Goal: Information Seeking & Learning: Learn about a topic

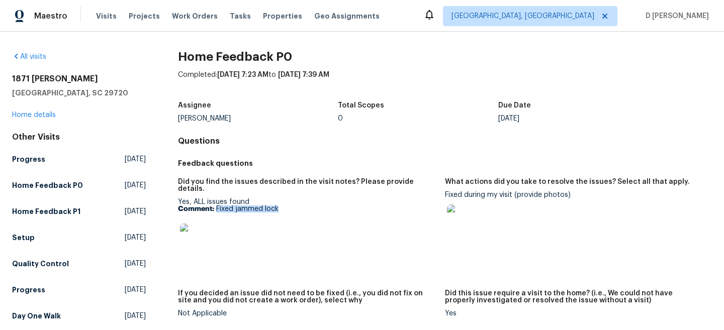
drag, startPoint x: 217, startPoint y: 201, endPoint x: 311, endPoint y: 201, distance: 93.5
click at [311, 206] on p "Comment: Fixed jammed lock" at bounding box center [307, 209] width 259 height 7
copy p "Fixed jammed lock"
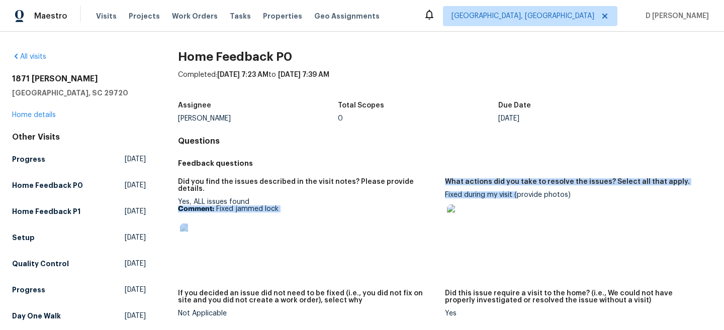
drag, startPoint x: 442, startPoint y: 195, endPoint x: 516, endPoint y: 193, distance: 73.4
click at [516, 193] on div "Did you find the issues described in the visit notes? Please provide details. Y…" at bounding box center [445, 255] width 534 height 167
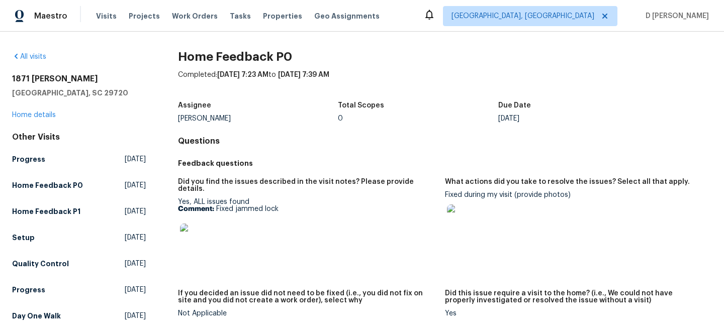
click at [508, 203] on div at bounding box center [574, 221] width 259 height 44
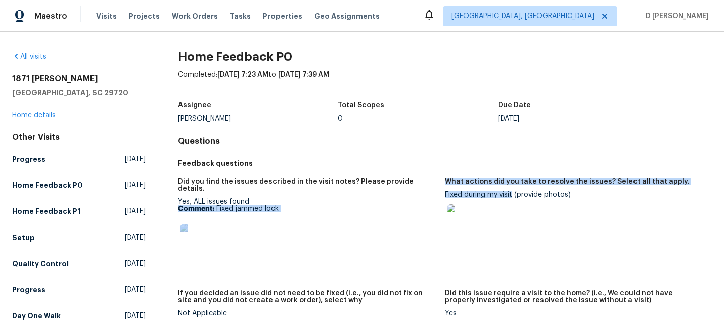
drag, startPoint x: 513, startPoint y: 195, endPoint x: 443, endPoint y: 192, distance: 69.9
click at [443, 192] on div "Did you find the issues described in the visit notes? Please provide details. Y…" at bounding box center [445, 255] width 534 height 167
click at [490, 182] on h5 "What actions did you take to resolve the issues? Select all that apply." at bounding box center [567, 182] width 245 height 7
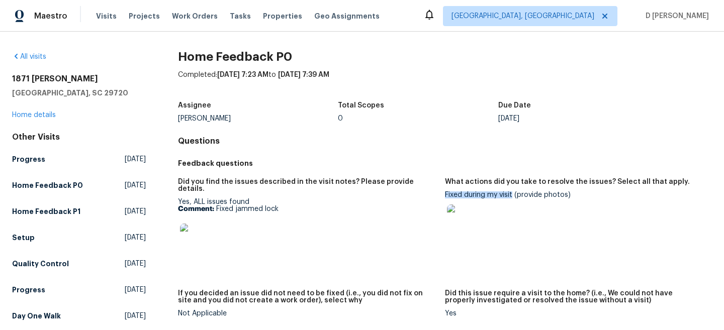
drag, startPoint x: 513, startPoint y: 194, endPoint x: 446, endPoint y: 196, distance: 67.9
click at [446, 196] on div "Fixed during my visit (provide photos)" at bounding box center [574, 217] width 259 height 51
copy div "Fixed during my visit"
click at [41, 115] on link "Home details" at bounding box center [34, 115] width 44 height 7
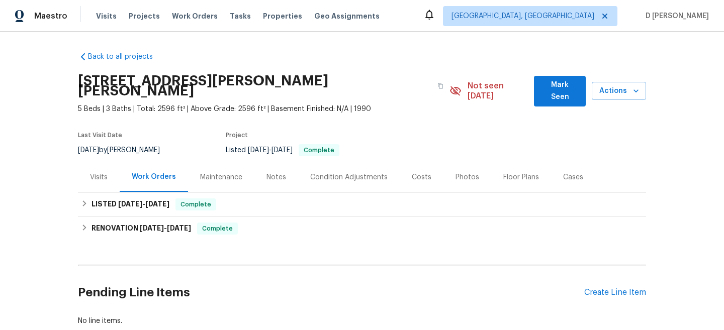
click at [101, 172] on div "Visits" at bounding box center [99, 177] width 18 height 10
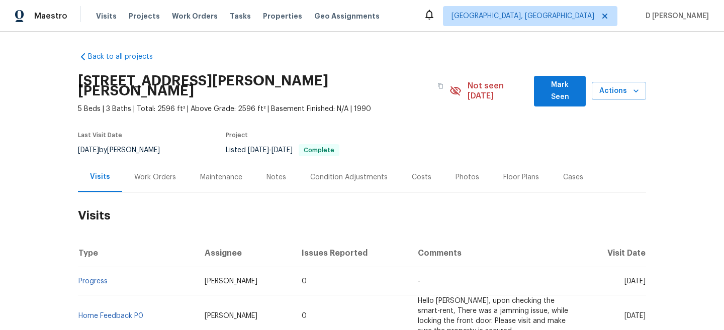
scroll to position [54, 0]
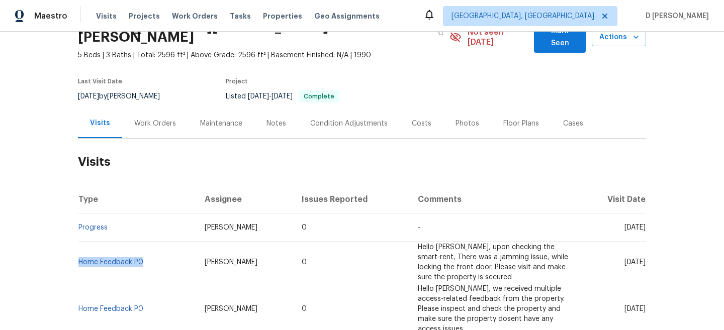
drag, startPoint x: 150, startPoint y: 256, endPoint x: 77, endPoint y: 251, distance: 73.1
click at [78, 251] on td "Home Feedback P0" at bounding box center [137, 263] width 119 height 42
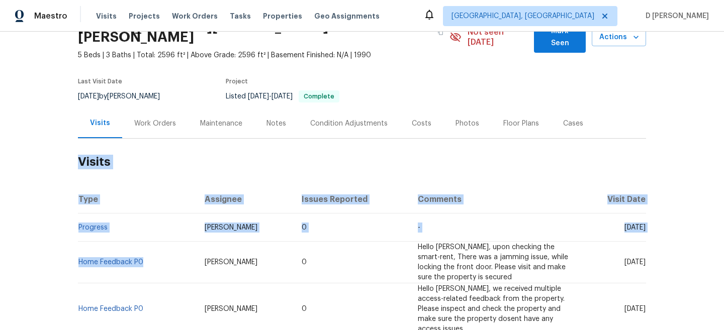
click at [153, 214] on td "Progress" at bounding box center [137, 228] width 119 height 28
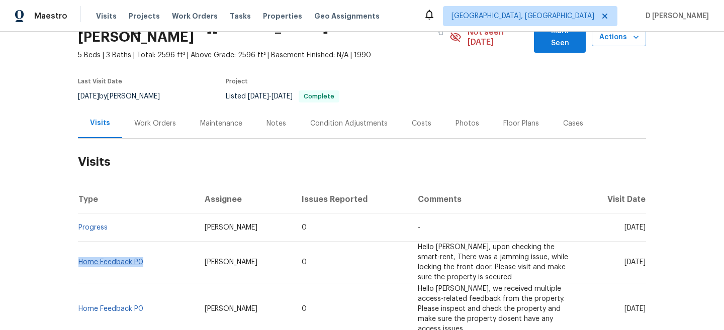
drag, startPoint x: 147, startPoint y: 251, endPoint x: 80, endPoint y: 249, distance: 66.4
click at [80, 249] on td "Home Feedback P0" at bounding box center [137, 263] width 119 height 42
copy link "Home Feedback P0"
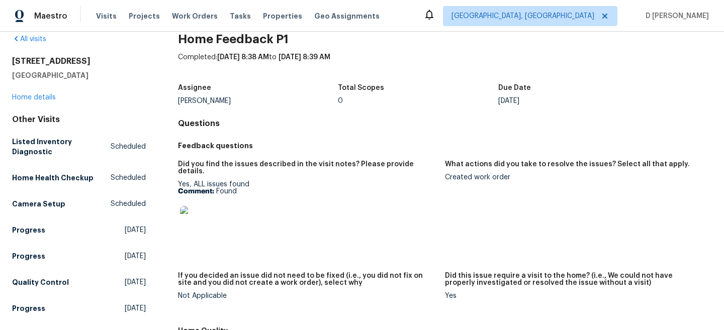
scroll to position [19, 0]
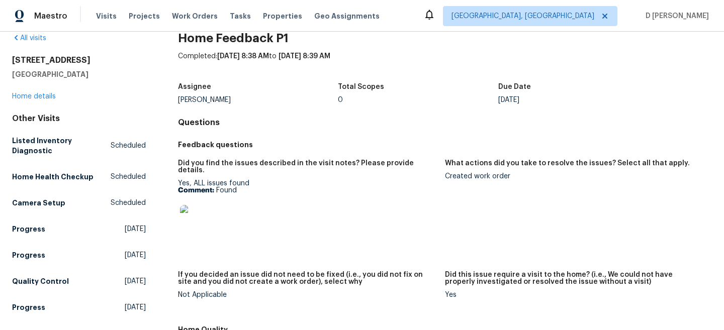
click at [41, 96] on link "Home details" at bounding box center [34, 96] width 44 height 7
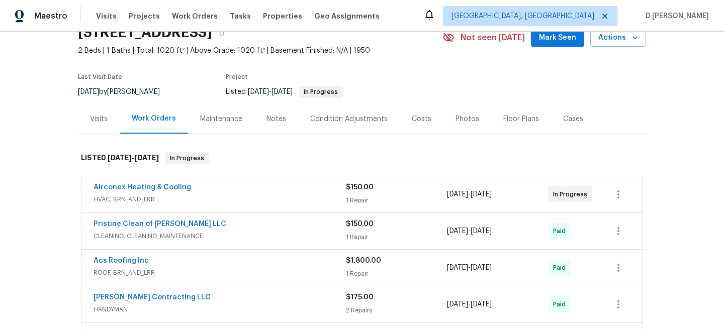
scroll to position [60, 0]
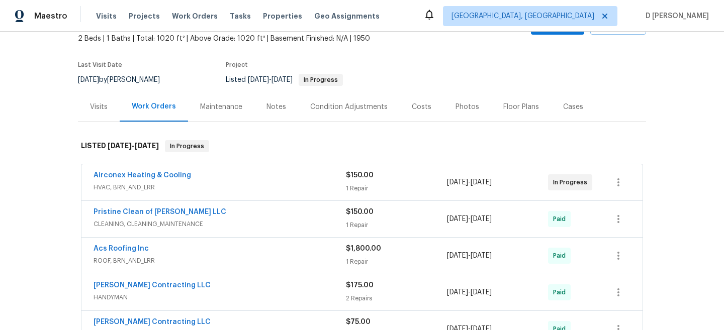
click at [243, 189] on span "HVAC, BRN_AND_LRR" at bounding box center [220, 188] width 252 height 10
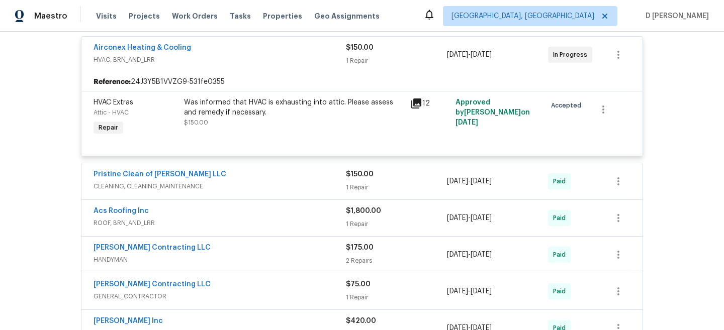
scroll to position [197, 0]
click at [277, 186] on span "CLEANING, CLEANING_MAINTENANCE" at bounding box center [220, 186] width 252 height 10
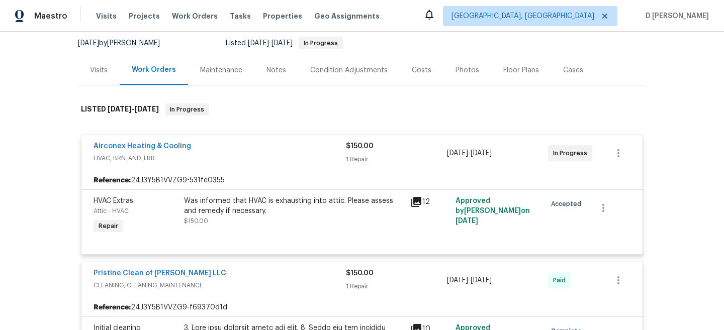
scroll to position [95, 0]
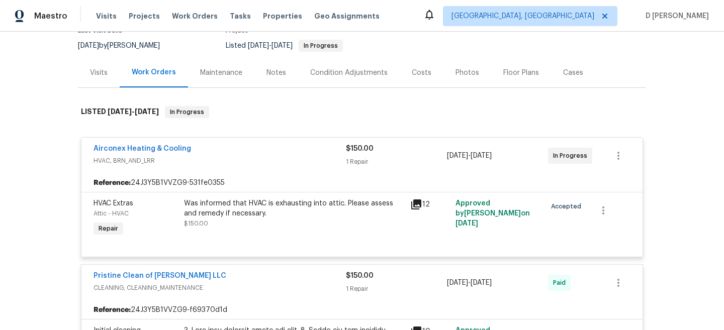
click at [93, 68] on div "Visits" at bounding box center [99, 73] width 18 height 10
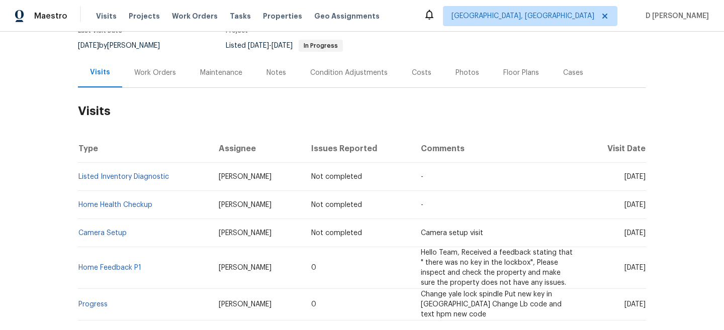
scroll to position [87, 0]
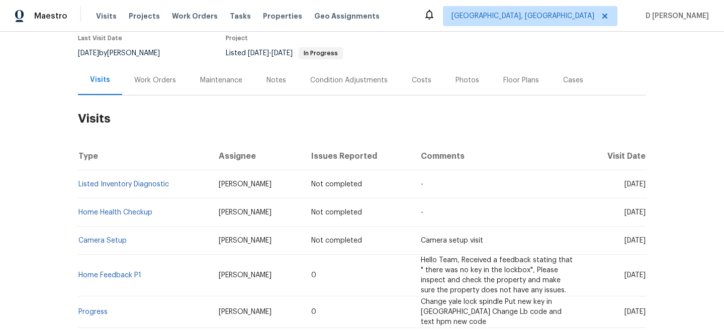
click at [144, 79] on div "Work Orders" at bounding box center [155, 80] width 42 height 10
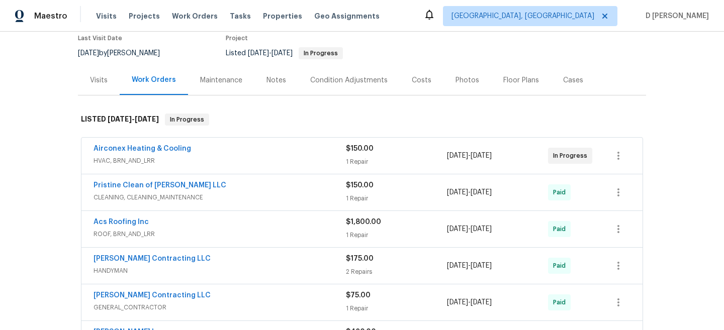
scroll to position [99, 0]
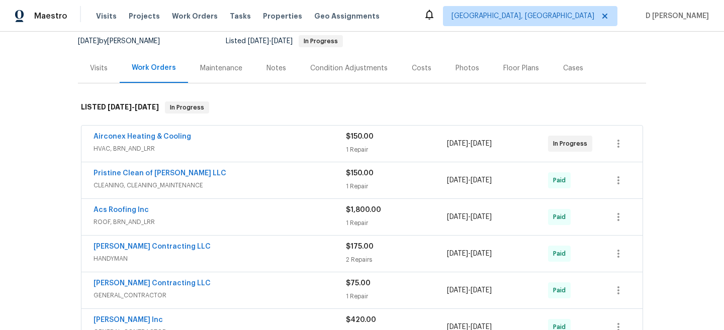
click at [209, 153] on span "HVAC, BRN_AND_LRR" at bounding box center [220, 149] width 252 height 10
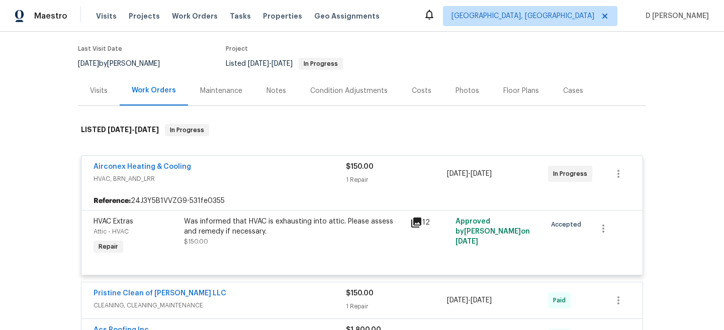
scroll to position [85, 0]
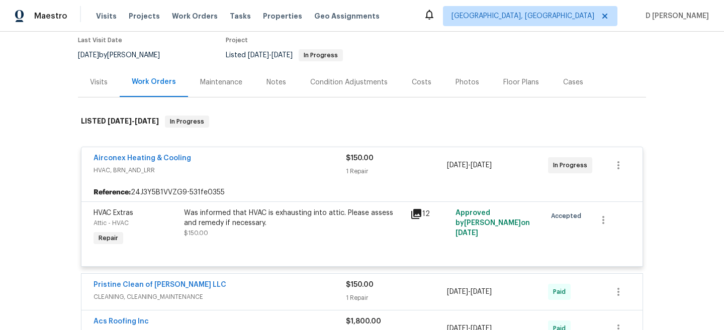
click at [102, 85] on div "Visits" at bounding box center [99, 82] width 18 height 10
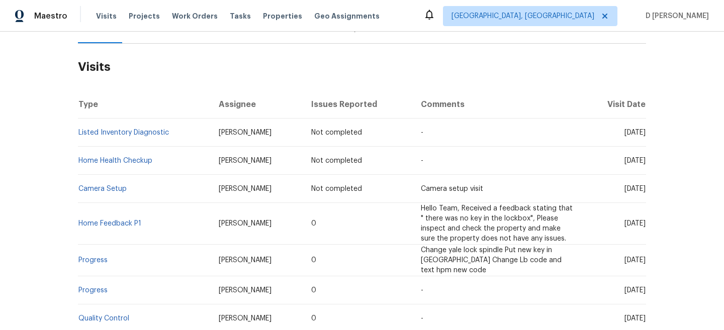
scroll to position [139, 0]
drag, startPoint x: 250, startPoint y: 220, endPoint x: 194, endPoint y: 219, distance: 56.8
click at [211, 219] on td "Dominic Herron" at bounding box center [257, 224] width 93 height 42
copy span "Dominic Herron"
drag, startPoint x: 145, startPoint y: 223, endPoint x: 80, endPoint y: 218, distance: 65.1
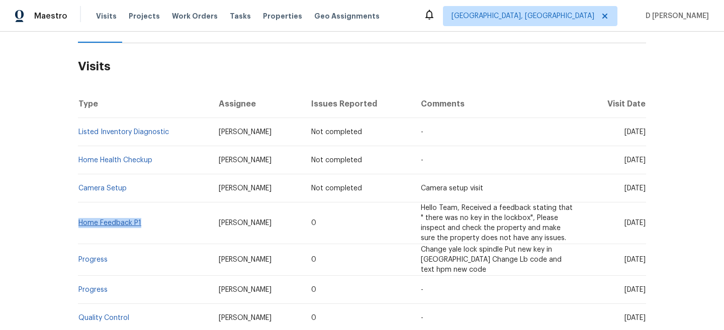
click at [80, 218] on td "Home Feedback P1" at bounding box center [144, 224] width 133 height 42
copy link "Home Feedback P1"
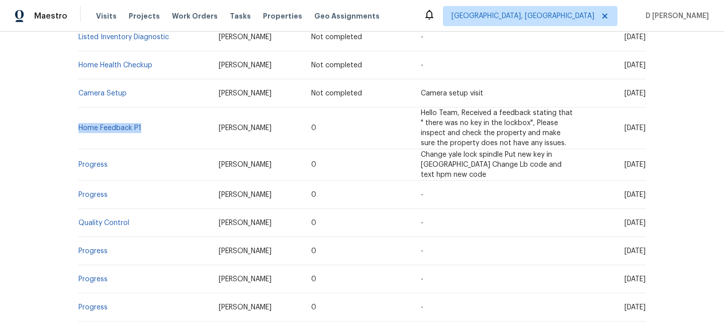
scroll to position [513, 0]
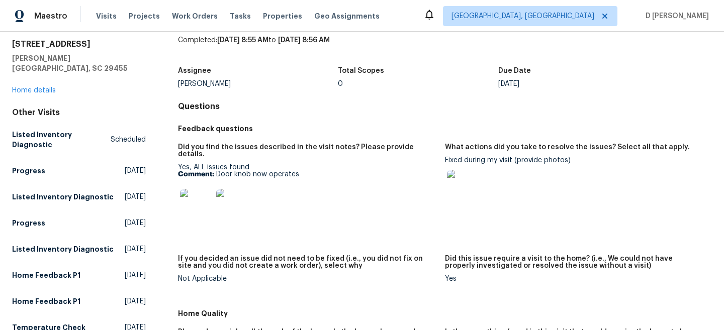
scroll to position [35, 0]
drag, startPoint x: 217, startPoint y: 165, endPoint x: 324, endPoint y: 164, distance: 107.1
click at [324, 170] on p "Comment: Door knob now operates" at bounding box center [307, 173] width 259 height 7
copy p "Door knob now operates"
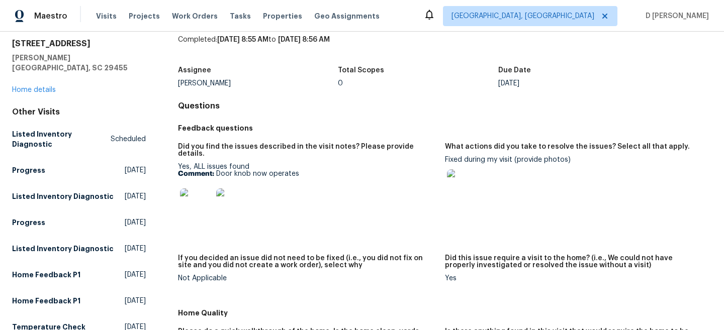
drag, startPoint x: 445, startPoint y: 159, endPoint x: 496, endPoint y: 158, distance: 51.8
click at [496, 158] on div "Fixed during my visit (provide photos)" at bounding box center [574, 181] width 259 height 51
drag, startPoint x: 513, startPoint y: 160, endPoint x: 445, endPoint y: 160, distance: 68.4
click at [445, 160] on div "Did you find the issues described in the visit notes? Please provide details. Y…" at bounding box center [445, 220] width 534 height 167
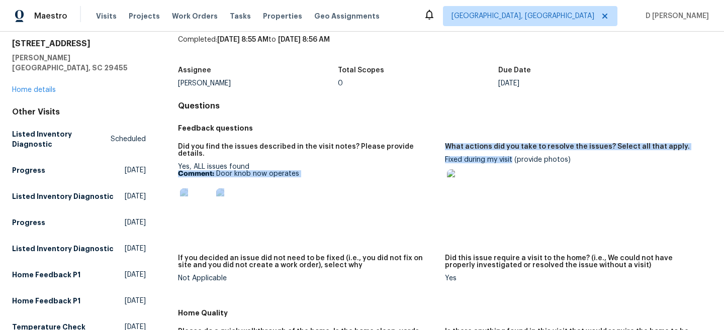
click at [445, 160] on figure "Did you find the issues described in the visit notes? Please provide details. Y…" at bounding box center [311, 193] width 267 height 100
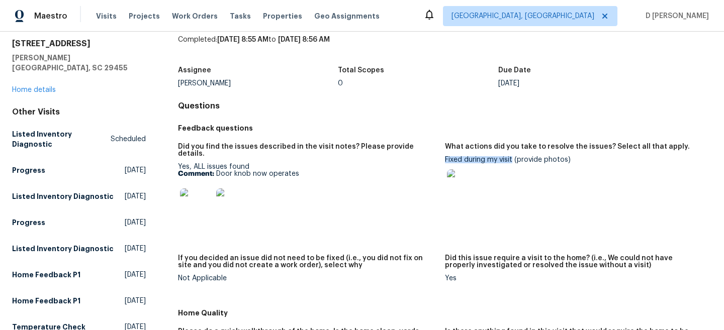
drag, startPoint x: 512, startPoint y: 160, endPoint x: 446, endPoint y: 159, distance: 66.4
click at [446, 159] on div "Fixed during my visit (provide photos)" at bounding box center [574, 181] width 259 height 51
copy div "Fixed during my visit"
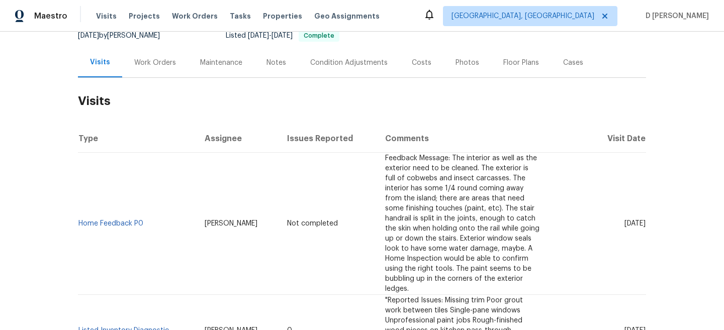
scroll to position [135, 0]
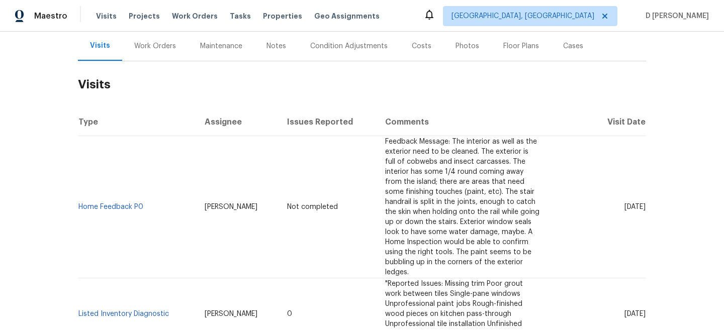
click at [155, 48] on div "Work Orders" at bounding box center [155, 46] width 42 height 10
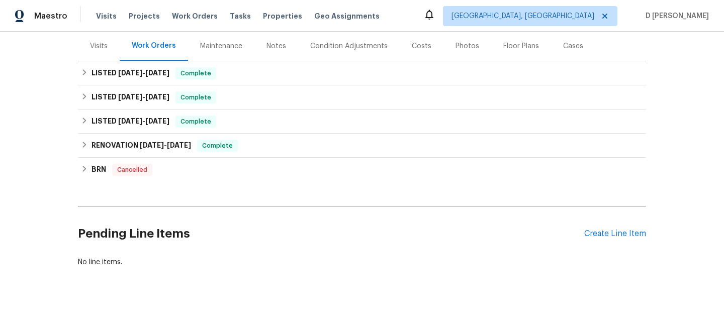
scroll to position [122, 0]
click at [102, 49] on div "Visits" at bounding box center [99, 46] width 18 height 10
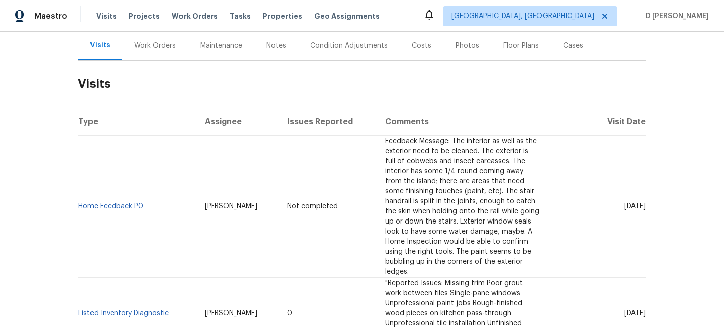
scroll to position [121, 0]
drag, startPoint x: 257, startPoint y: 209, endPoint x: 216, endPoint y: 205, distance: 41.9
click at [216, 205] on td "[PERSON_NAME]" at bounding box center [238, 207] width 82 height 142
copy span "[PERSON_NAME]"
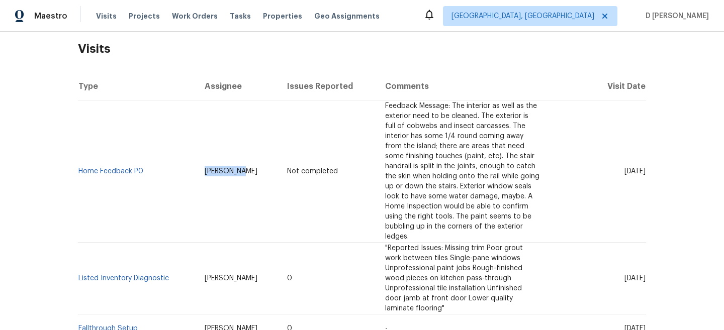
scroll to position [162, 0]
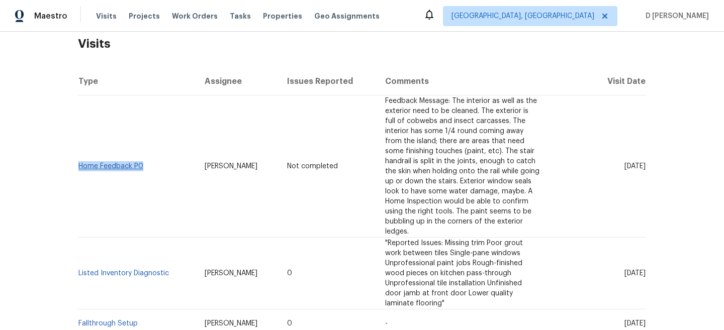
drag, startPoint x: 151, startPoint y: 168, endPoint x: 78, endPoint y: 164, distance: 72.5
click at [78, 164] on td "Home Feedback P0" at bounding box center [137, 167] width 119 height 142
copy link "Home Feedback P0"
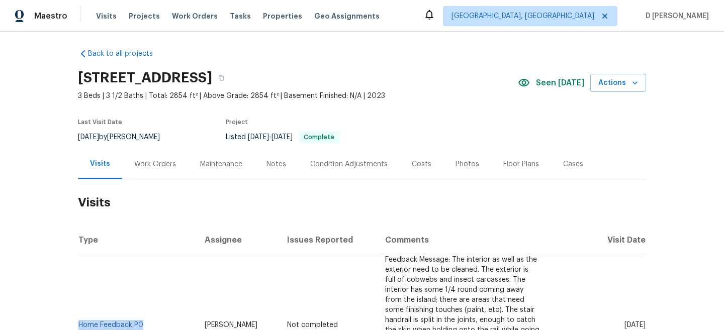
scroll to position [0, 0]
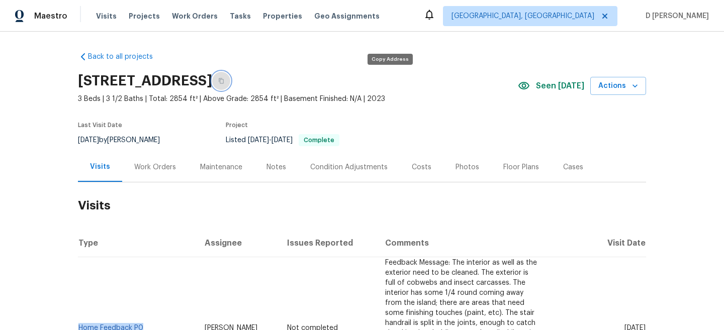
click at [224, 79] on icon "button" at bounding box center [221, 81] width 5 height 6
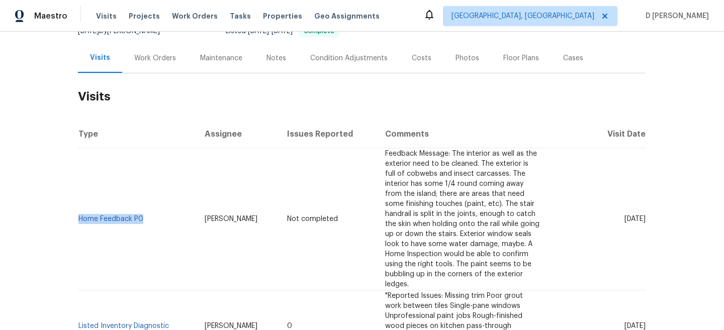
scroll to position [213, 0]
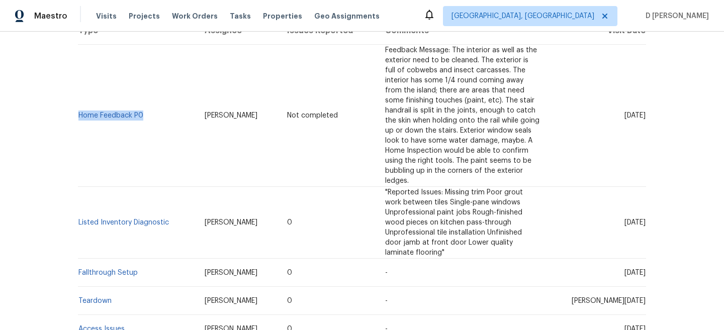
drag, startPoint x: 604, startPoint y: 222, endPoint x: 626, endPoint y: 222, distance: 21.6
click at [626, 222] on span "Mon, Sep 08 2025" at bounding box center [635, 222] width 21 height 7
copy span "Sep 08"
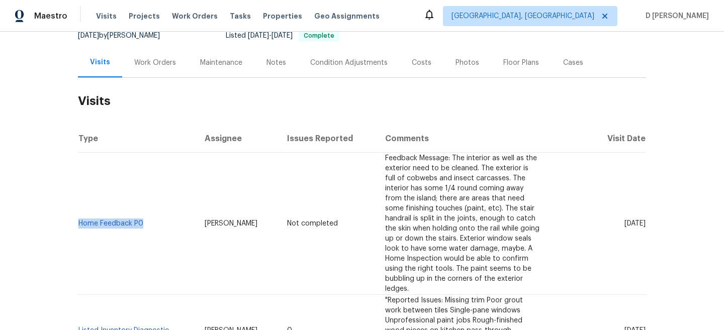
scroll to position [103, 0]
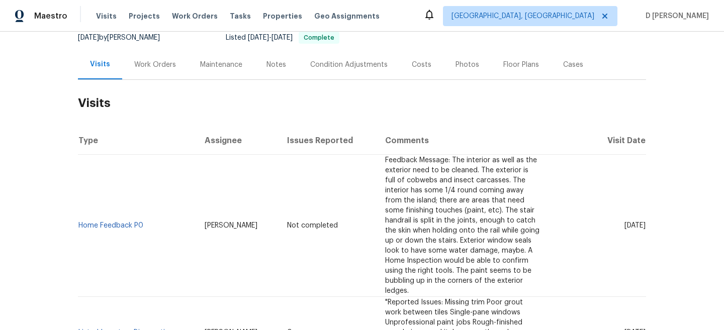
click at [146, 66] on div "Work Orders" at bounding box center [155, 65] width 42 height 10
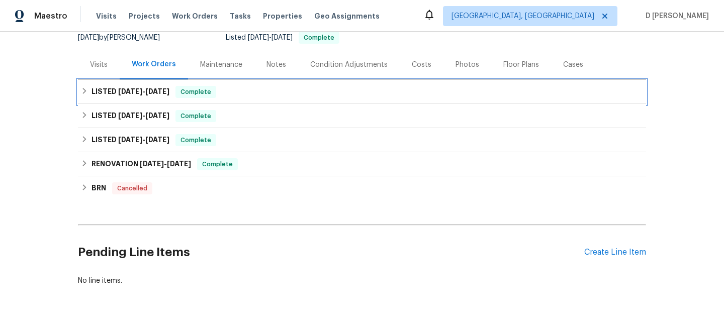
click at [85, 90] on icon at bounding box center [85, 91] width 4 height 6
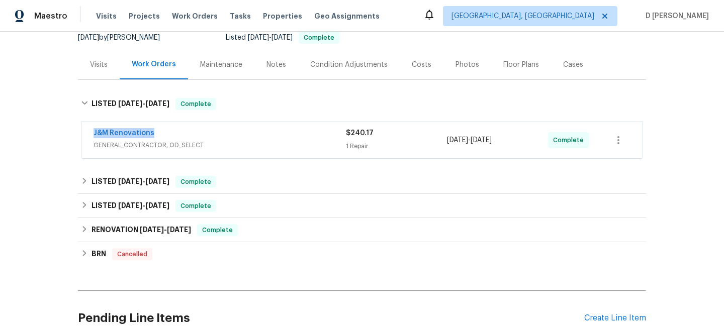
drag, startPoint x: 88, startPoint y: 131, endPoint x: 216, endPoint y: 130, distance: 128.2
click at [216, 130] on div "J&M Renovations GENERAL_CONTRACTOR, OD_SELECT $240.17 1 Repair 9/15/2025 - 9/16…" at bounding box center [361, 140] width 561 height 36
copy link "J&M Renovations"
click at [106, 70] on div "Visits" at bounding box center [99, 65] width 42 height 30
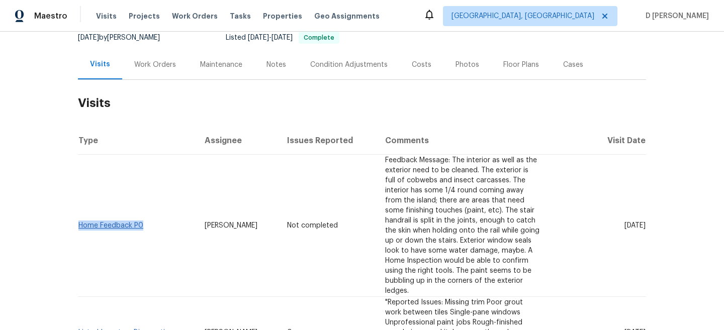
drag, startPoint x: 148, startPoint y: 226, endPoint x: 80, endPoint y: 224, distance: 67.4
click at [80, 224] on td "Home Feedback P0" at bounding box center [137, 226] width 119 height 142
copy link "Home Feedback P0"
